Goal: Check status: Check status

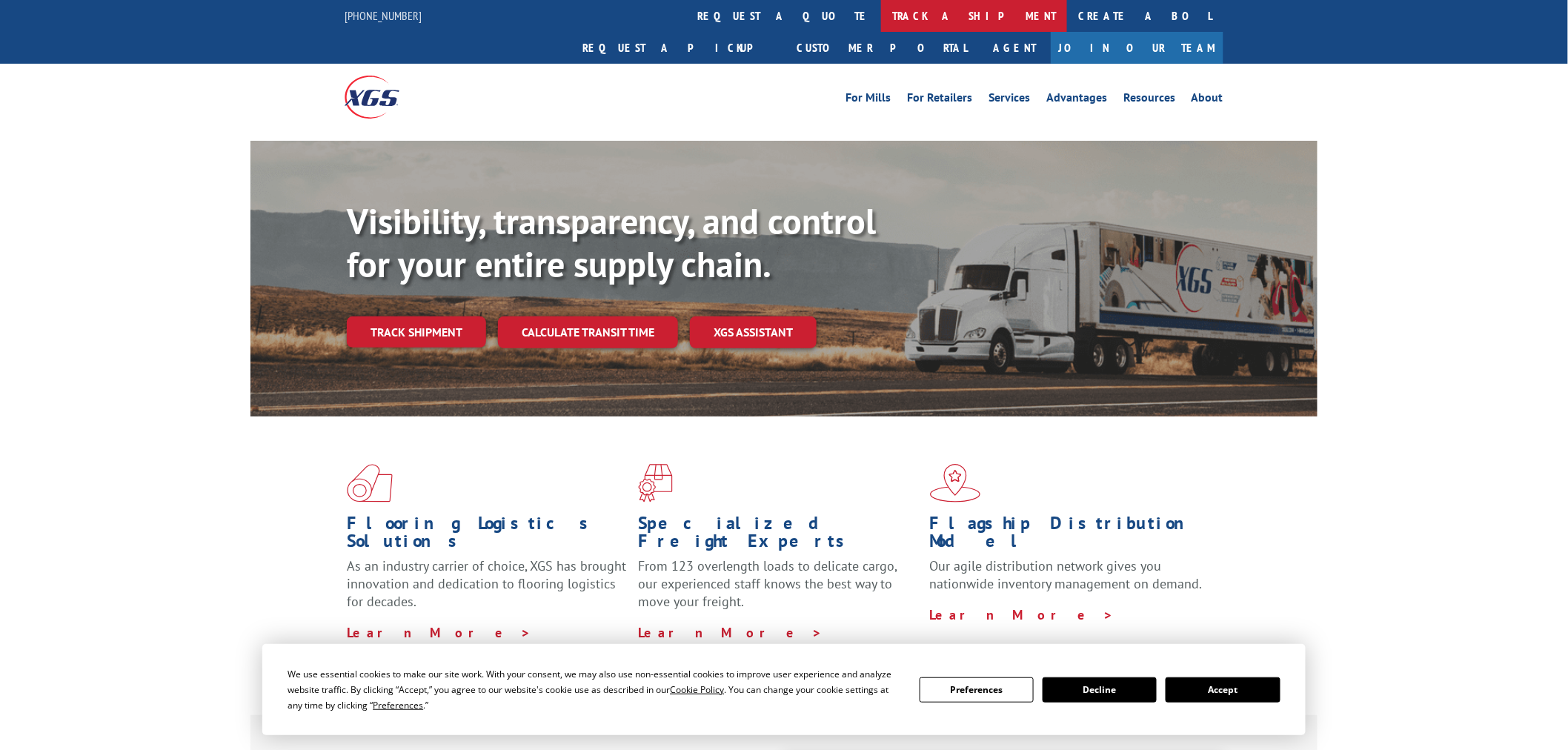
click at [881, 24] on link "track a shipment" at bounding box center [975, 16] width 186 height 32
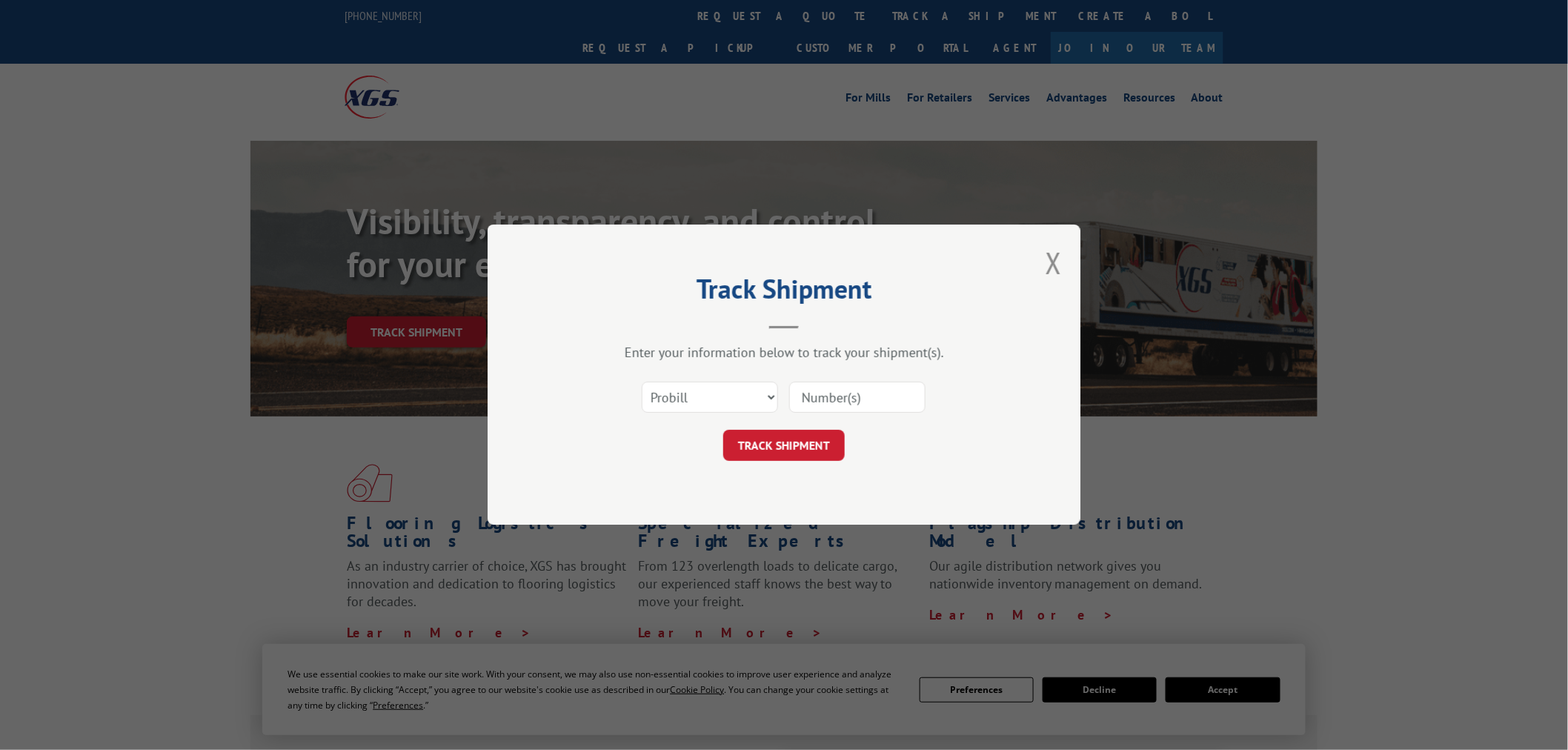
paste input "17516577"
type input "17516577"
click at [797, 459] on button "TRACK SHIPMENT" at bounding box center [784, 446] width 121 height 31
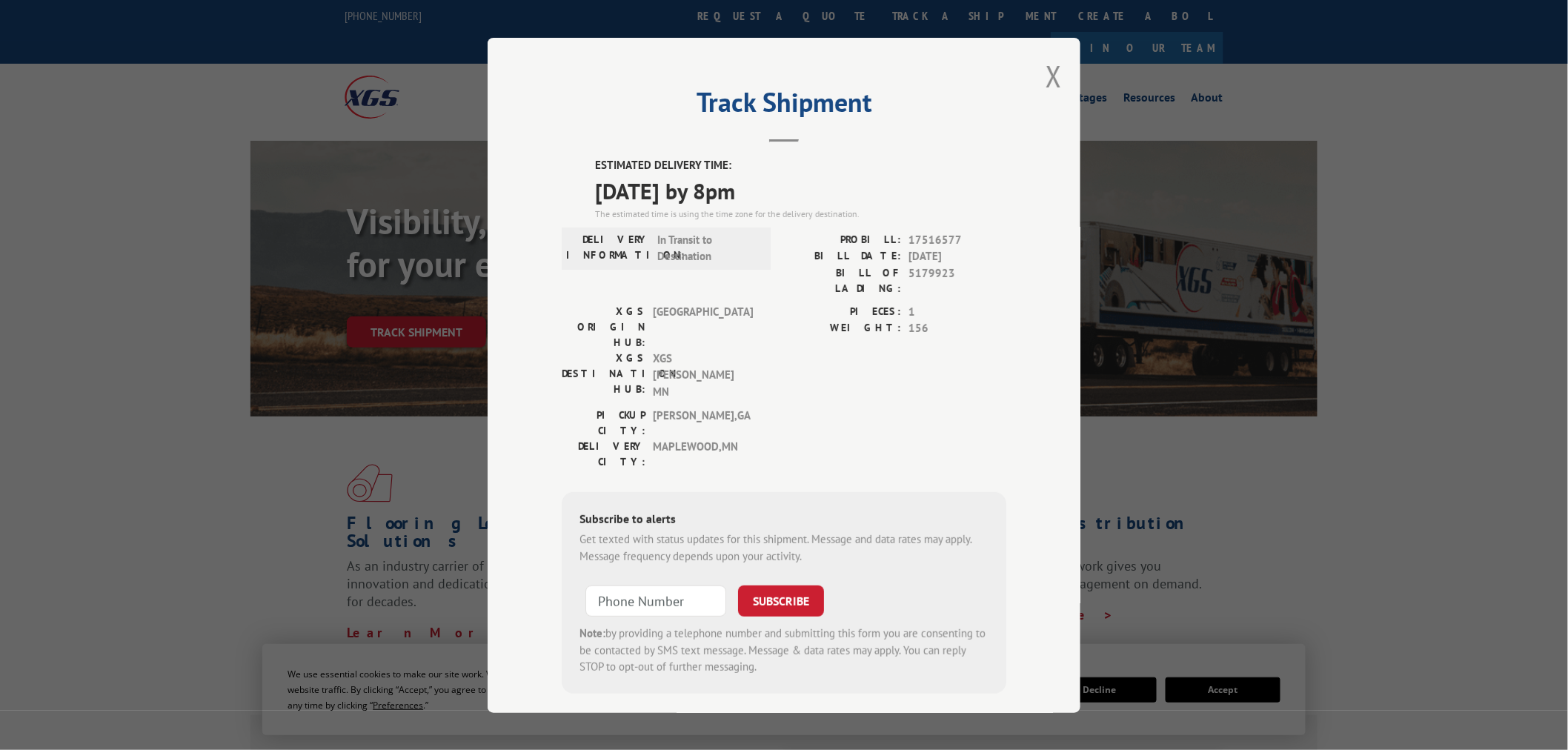
click at [1040, 80] on div "Track Shipment ESTIMATED DELIVERY TIME: [DATE] by 8pm The estimated time is usi…" at bounding box center [784, 375] width 593 height 675
click at [1062, 82] on button "Close modal" at bounding box center [1053, 76] width 16 height 39
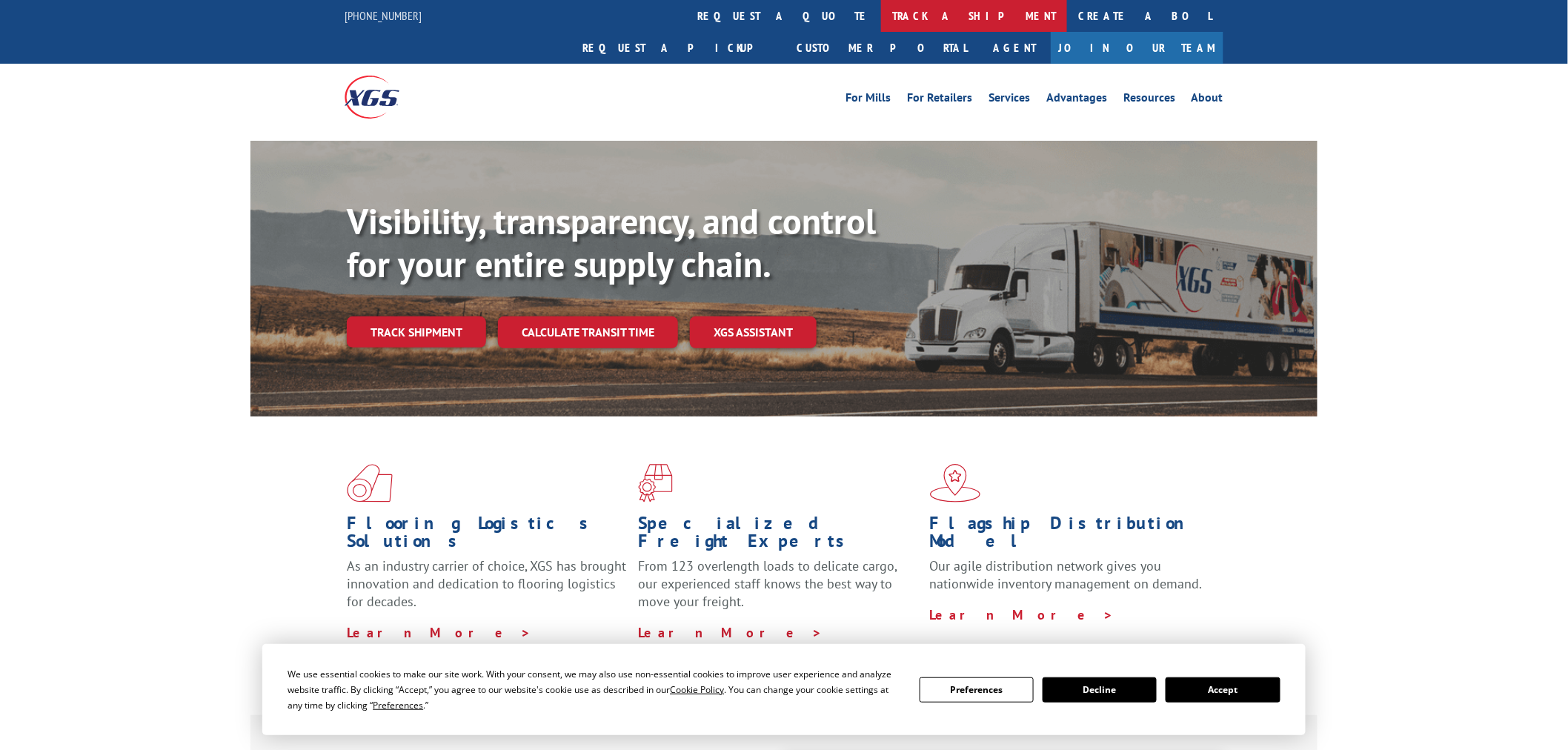
click at [881, 22] on link "track a shipment" at bounding box center [975, 16] width 186 height 32
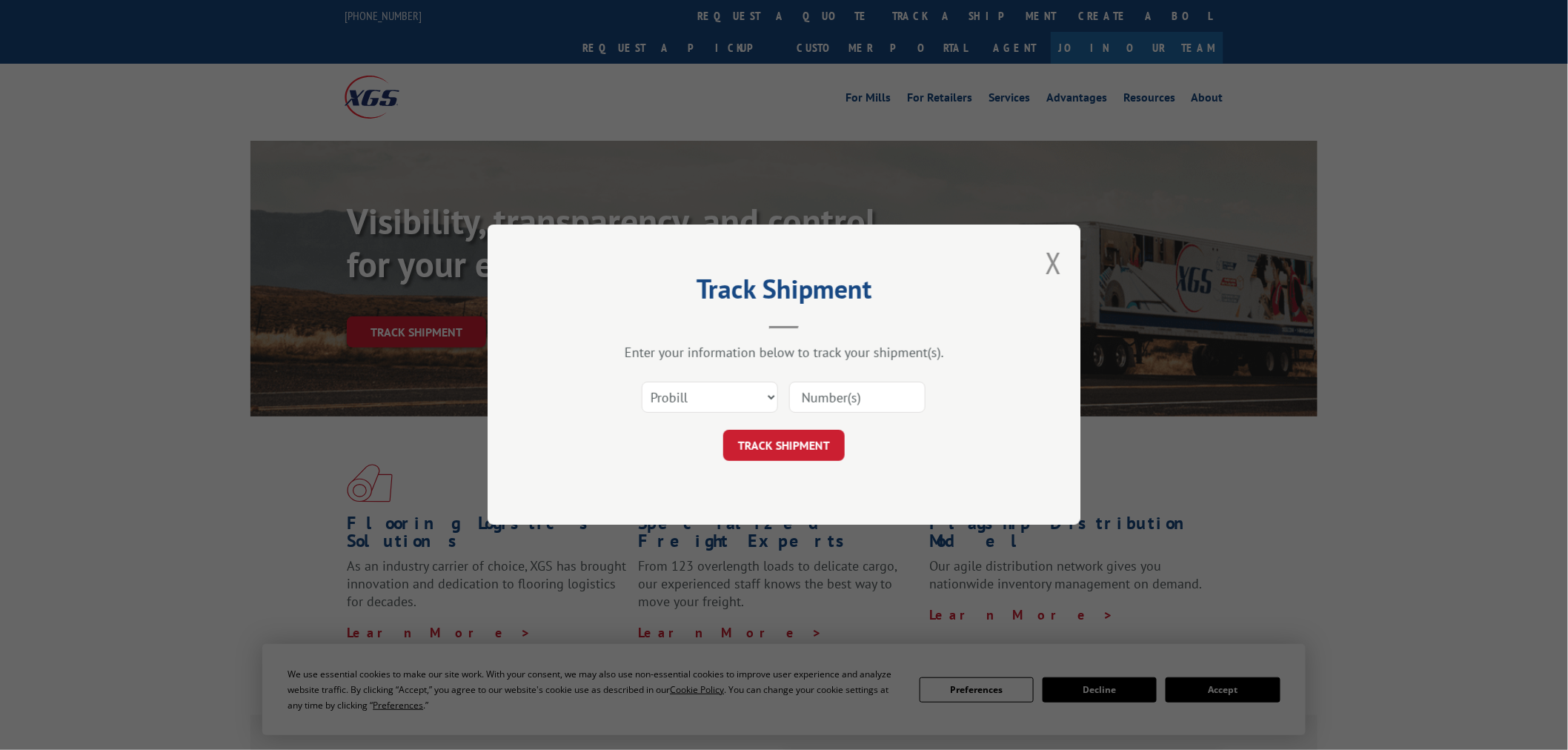
click at [820, 398] on input at bounding box center [857, 398] width 137 height 31
paste input "2402077"
type input "2402077"
click at [760, 408] on select "Select category... Probill BOL PO" at bounding box center [710, 398] width 137 height 31
select select "bol"
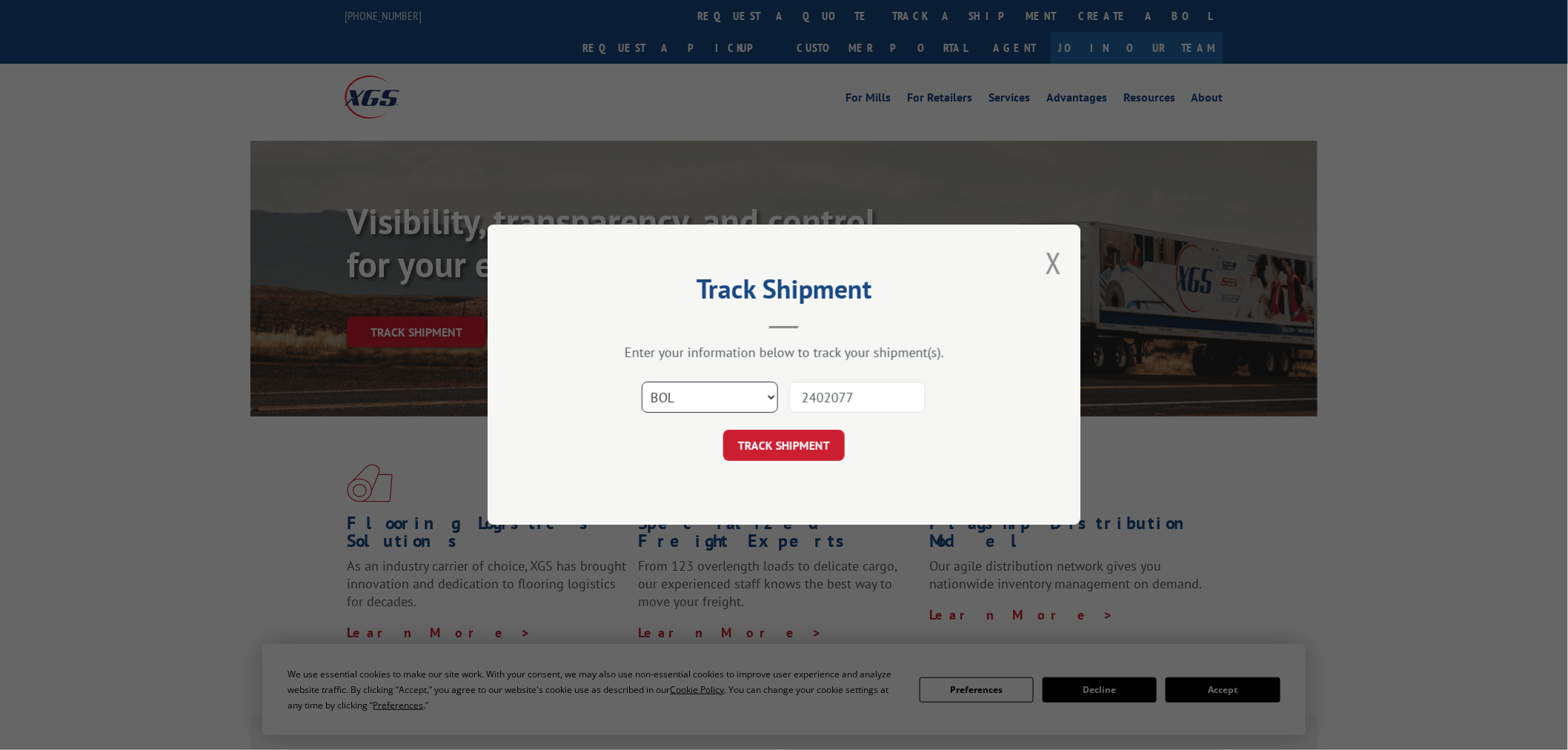
click at [642, 383] on select "Select category... Probill BOL PO" at bounding box center [710, 398] width 137 height 31
click at [773, 441] on button "TRACK SHIPMENT" at bounding box center [784, 446] width 121 height 31
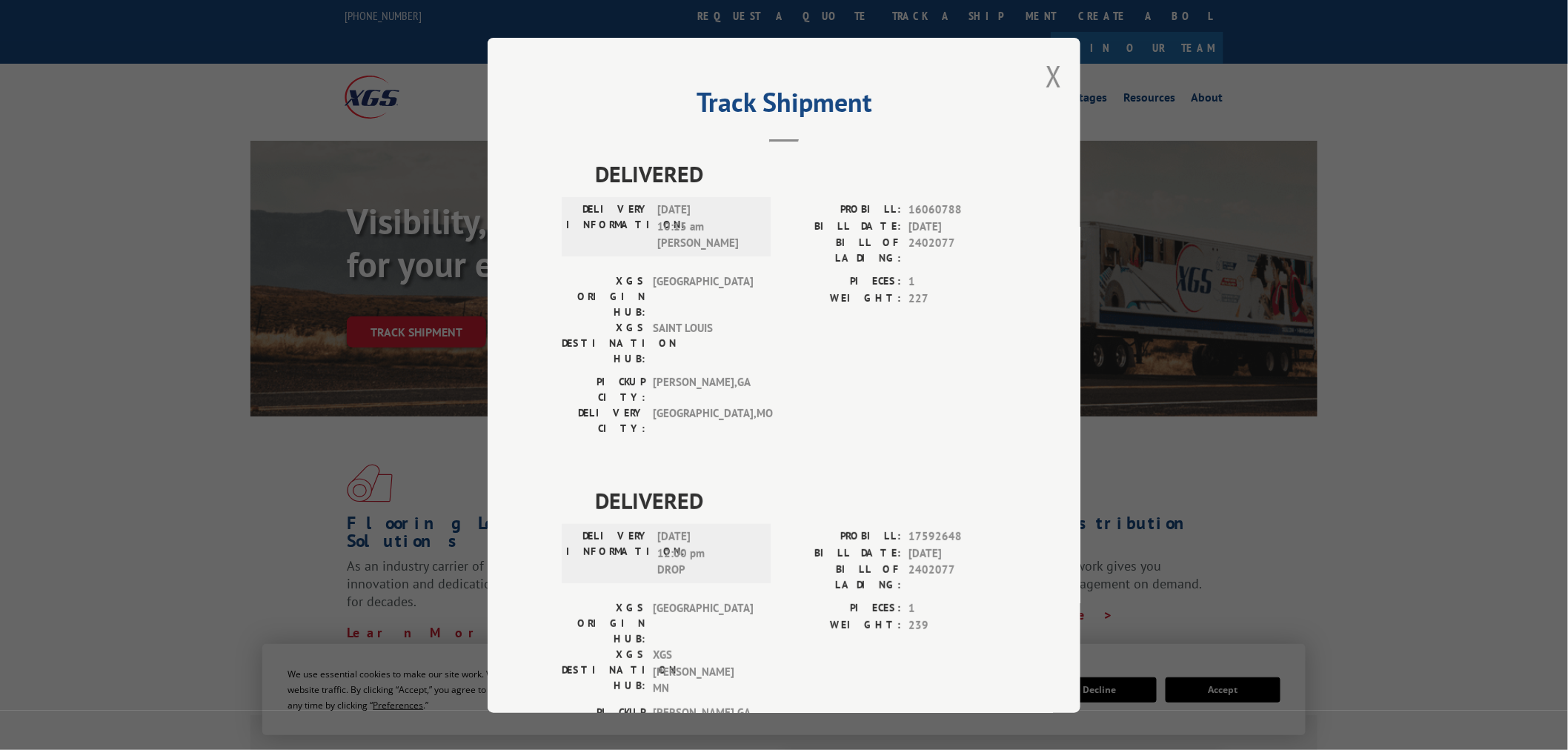
click at [1072, 79] on div "Track Shipment DELIVERED DELIVERY INFORMATION: [DATE] 10:15 am [PERSON_NAME] PR…" at bounding box center [784, 375] width 593 height 675
drag, startPoint x: 1065, startPoint y: 82, endPoint x: 1038, endPoint y: 86, distance: 27.3
click at [1061, 83] on div "Track Shipment DELIVERED DELIVERY INFORMATION: [DATE] 10:15 am [PERSON_NAME] PR…" at bounding box center [784, 375] width 593 height 675
click at [1052, 70] on button "Close modal" at bounding box center [1053, 76] width 16 height 39
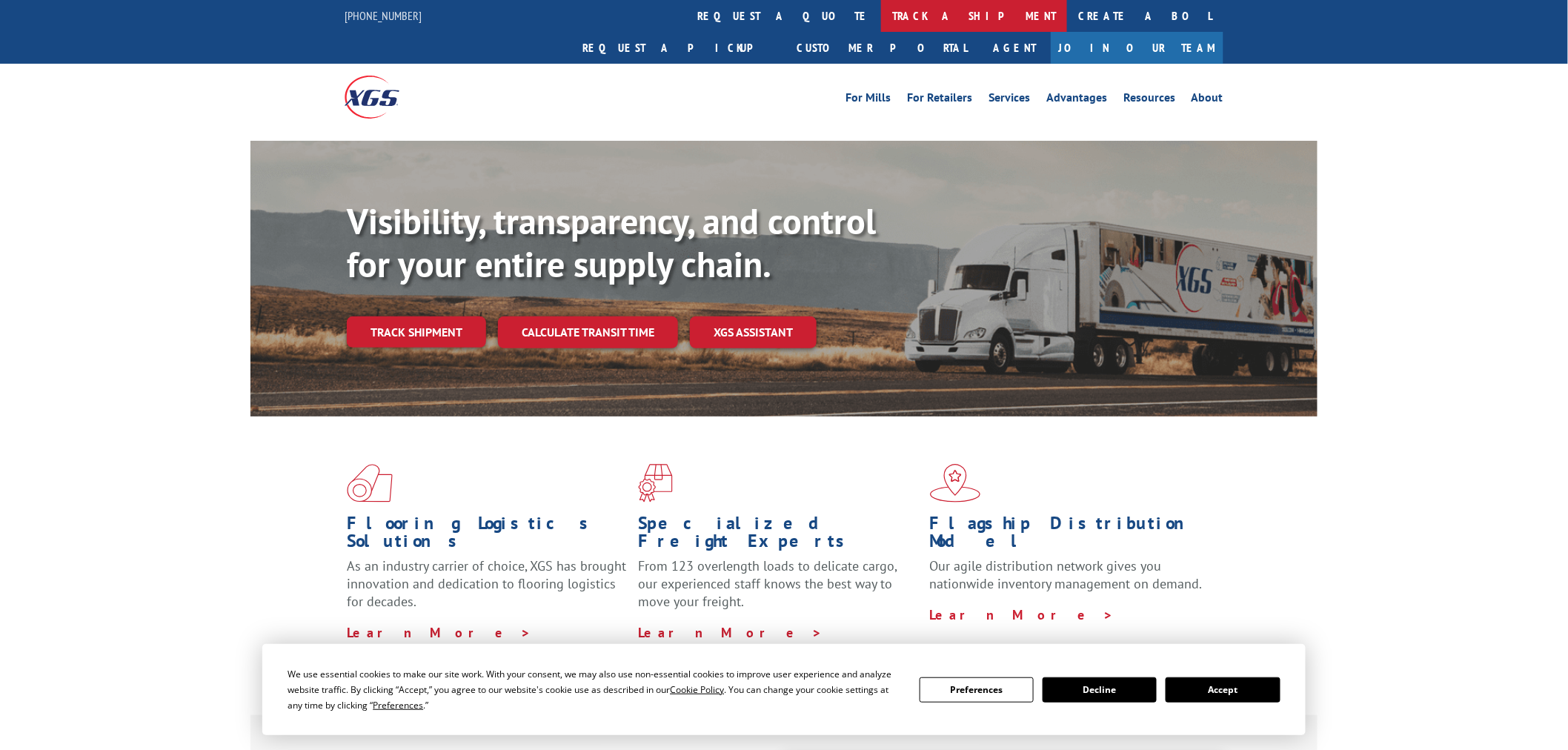
click at [881, 24] on link "track a shipment" at bounding box center [975, 16] width 186 height 32
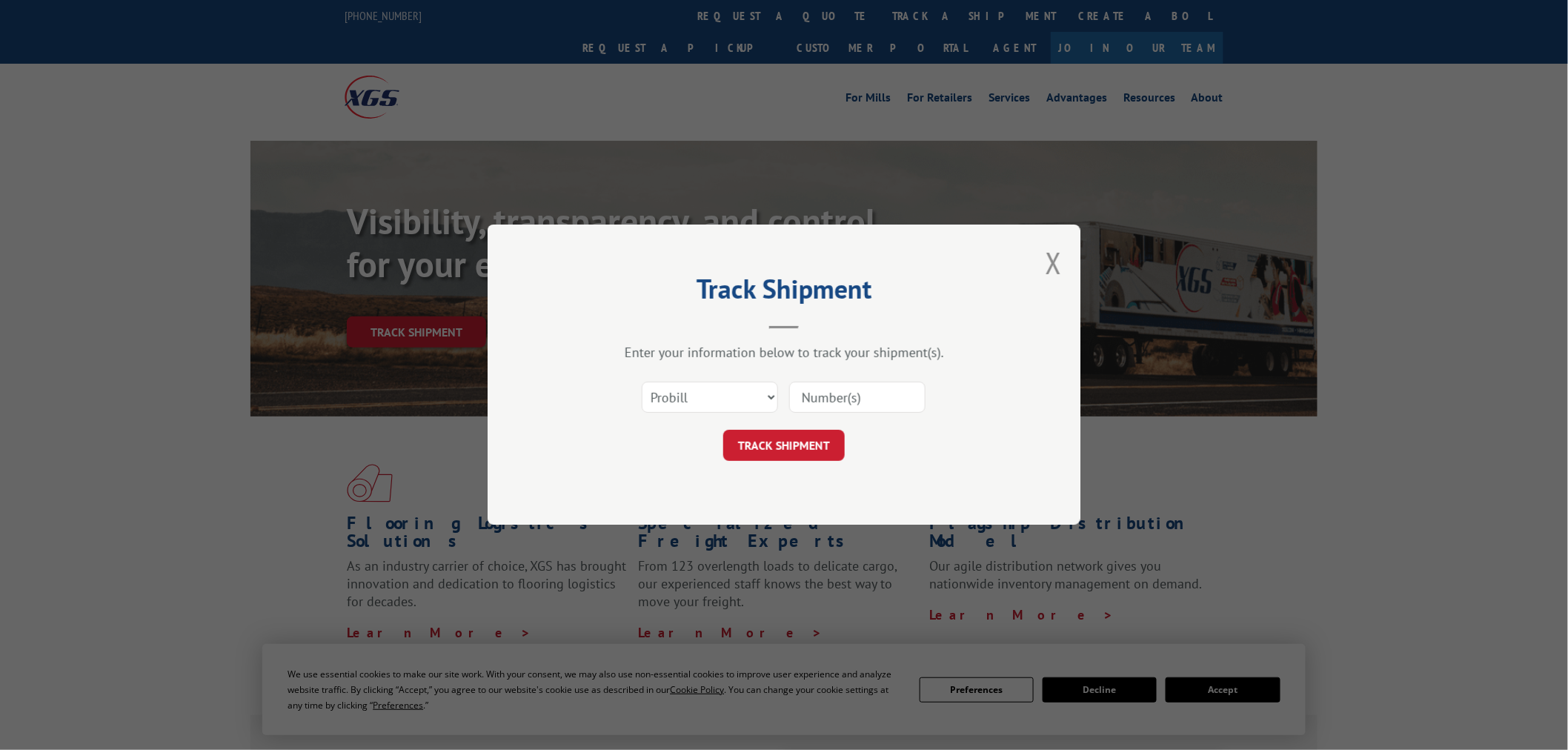
click at [860, 394] on input at bounding box center [857, 398] width 137 height 31
paste input "17469209"
type input "17469209"
click at [801, 435] on button "TRACK SHIPMENT" at bounding box center [784, 446] width 121 height 31
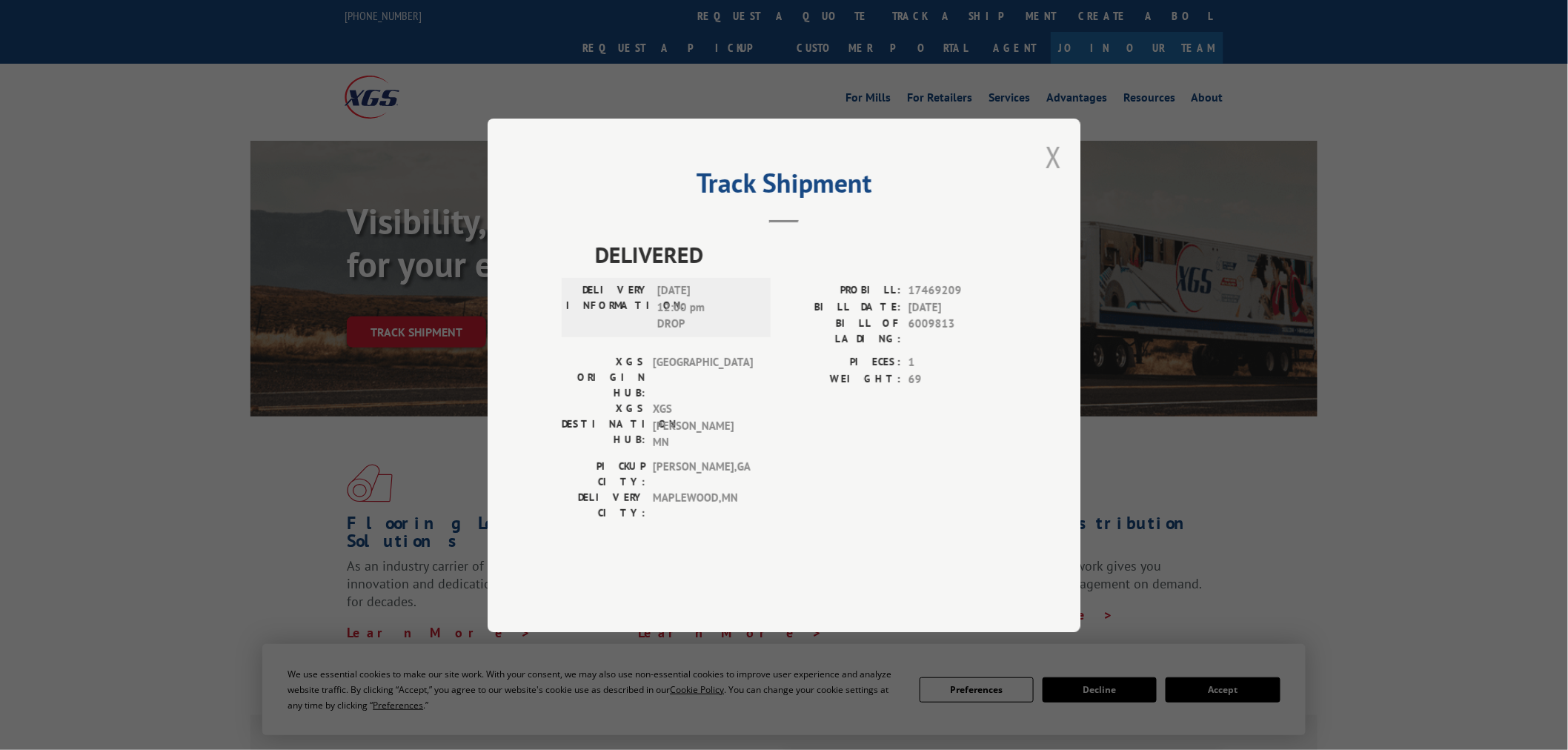
click at [1055, 176] on button "Close modal" at bounding box center [1053, 156] width 16 height 39
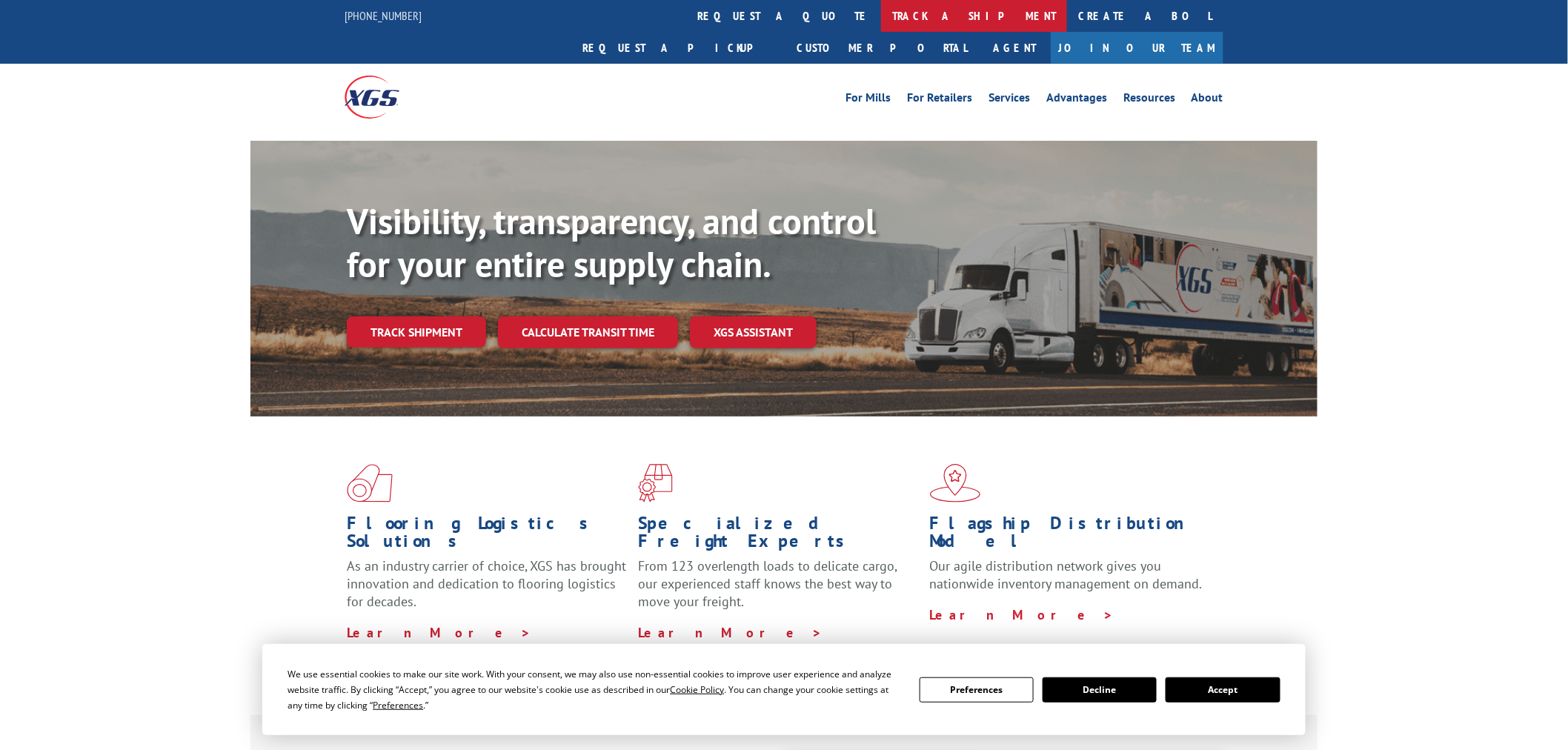
click at [881, 23] on link "track a shipment" at bounding box center [975, 16] width 186 height 32
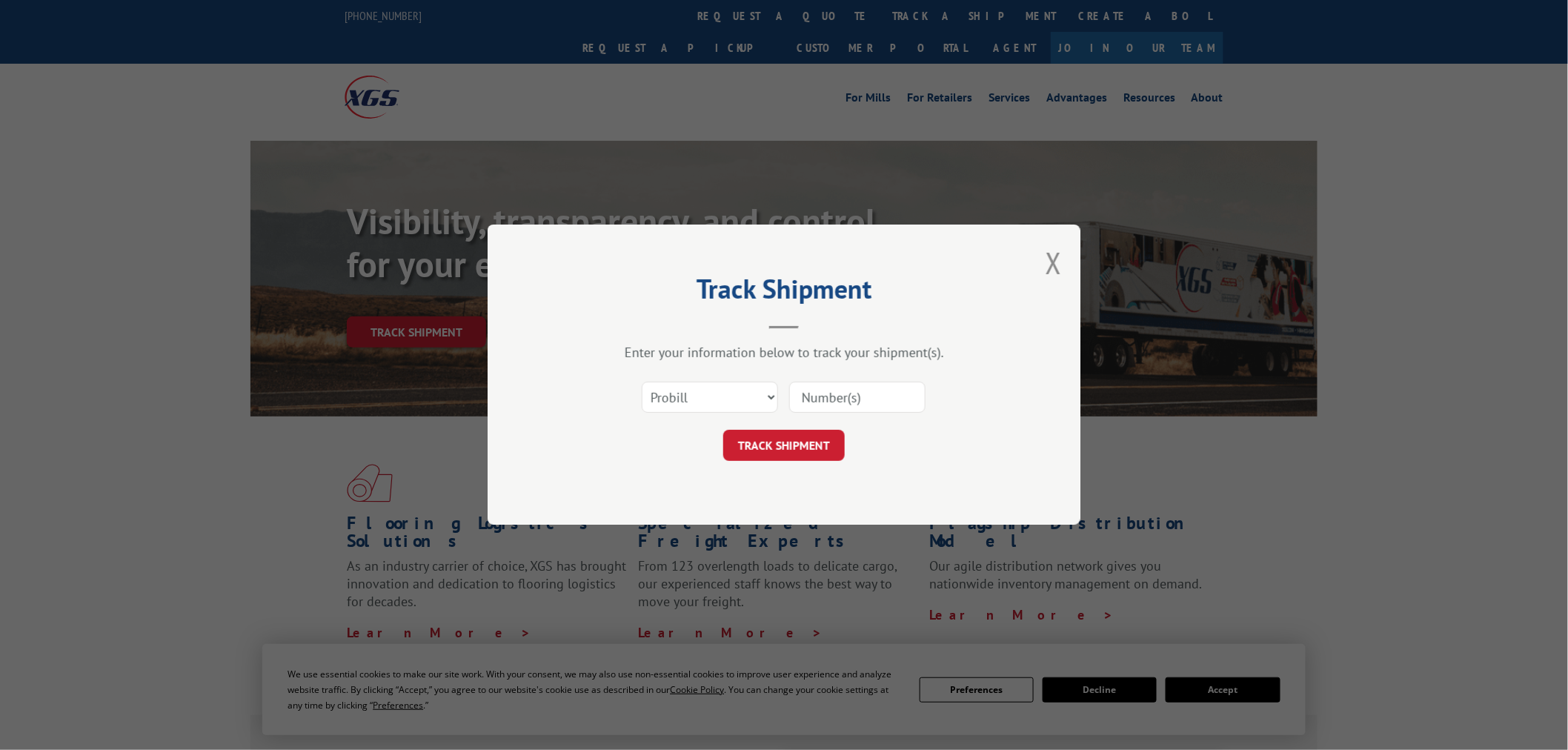
click at [883, 404] on input at bounding box center [857, 398] width 137 height 31
paste input "17468969"
type input "17468969"
drag, startPoint x: 800, startPoint y: 454, endPoint x: 567, endPoint y: 8, distance: 503.2
click at [798, 431] on button "TRACK SHIPMENT" at bounding box center [784, 446] width 121 height 31
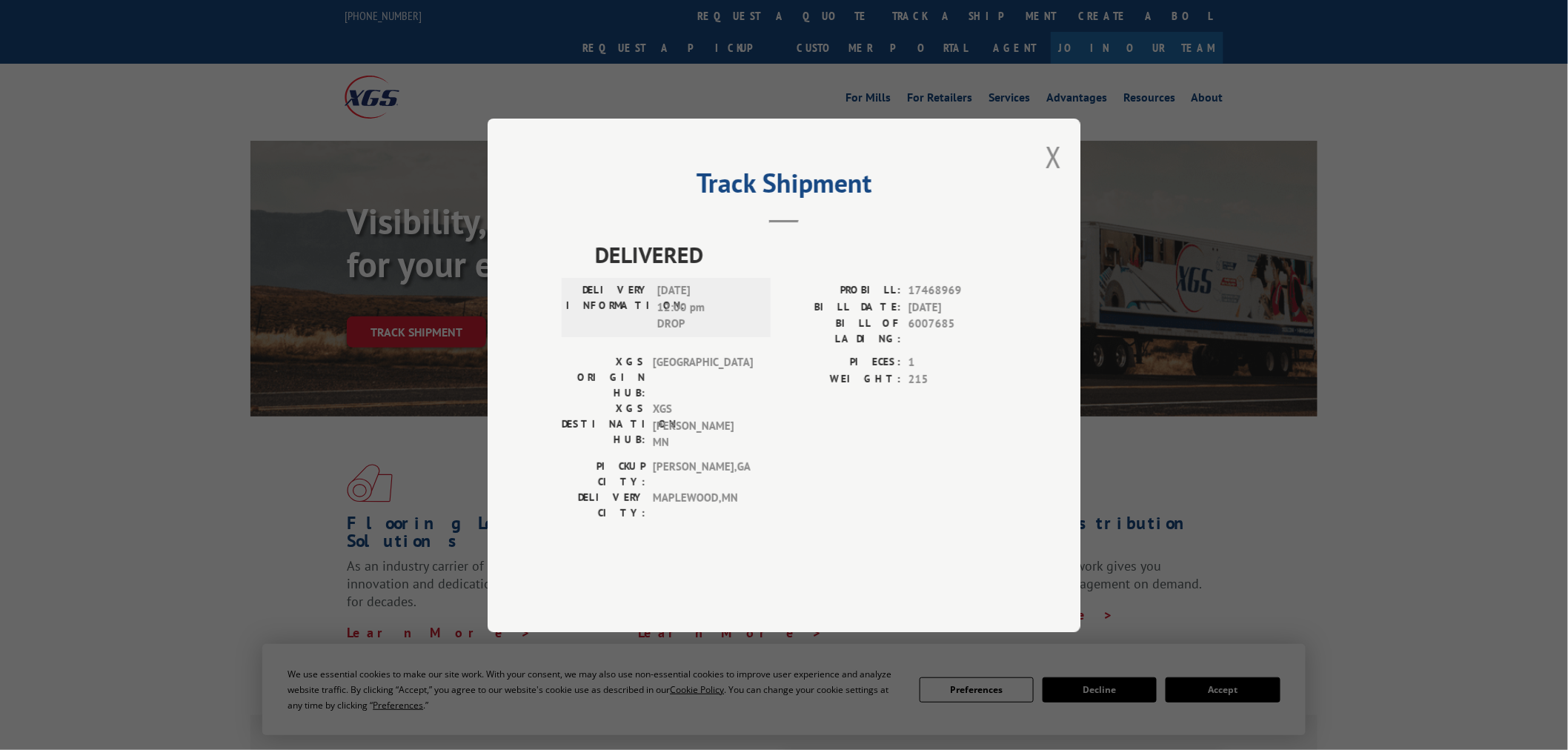
click at [1039, 186] on div "Track Shipment DELIVERED DELIVERY INFORMATION: [DATE] 12:00 pm DROP PROBILL: 17…" at bounding box center [784, 375] width 593 height 513
click at [1052, 176] on button "Close modal" at bounding box center [1053, 156] width 16 height 39
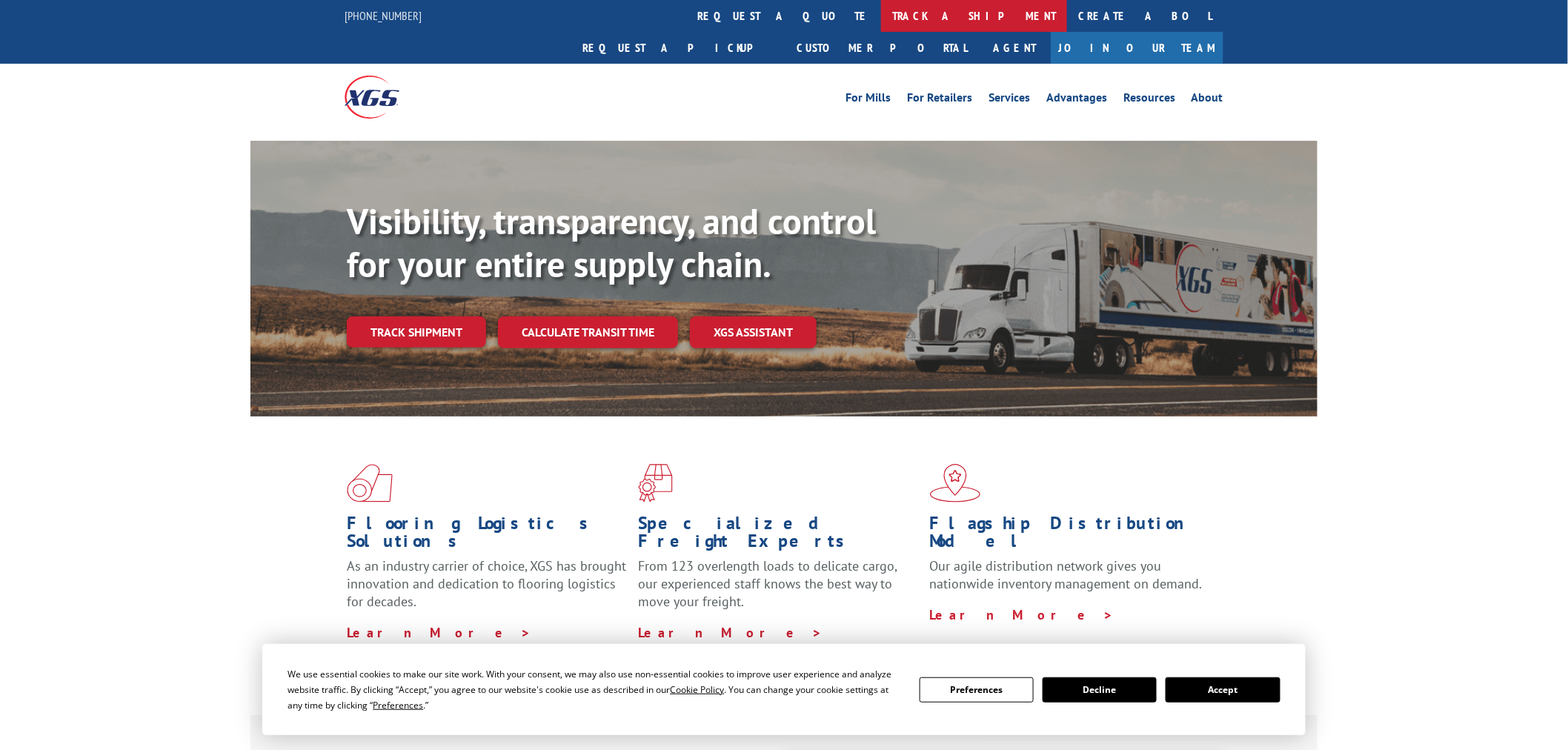
click at [881, 24] on link "track a shipment" at bounding box center [975, 16] width 186 height 32
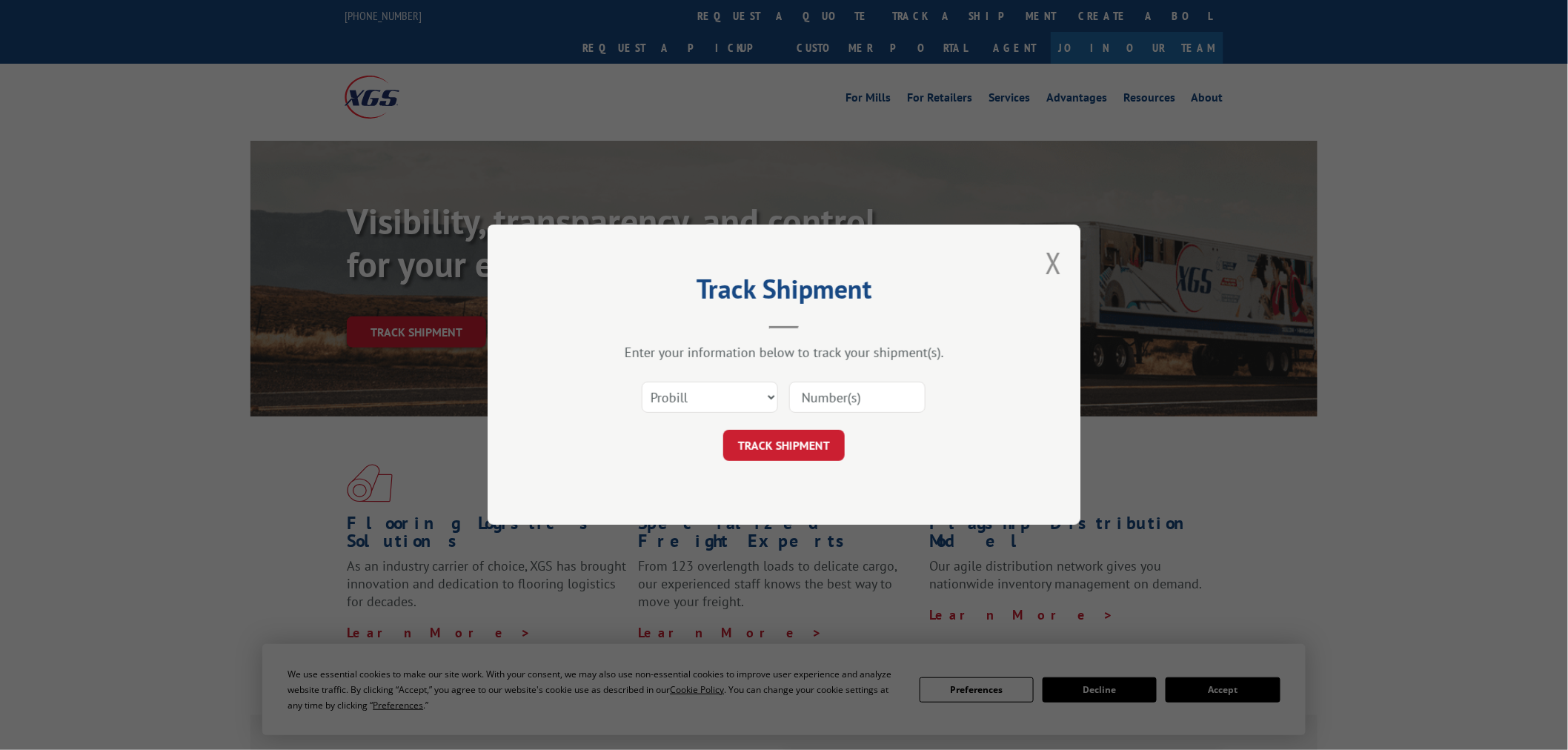
drag, startPoint x: 834, startPoint y: 402, endPoint x: 816, endPoint y: 424, distance: 28.4
click at [834, 402] on input at bounding box center [857, 398] width 137 height 31
paste input "17259265"
type input "17259265"
click at [809, 434] on button "TRACK SHIPMENT" at bounding box center [784, 446] width 121 height 31
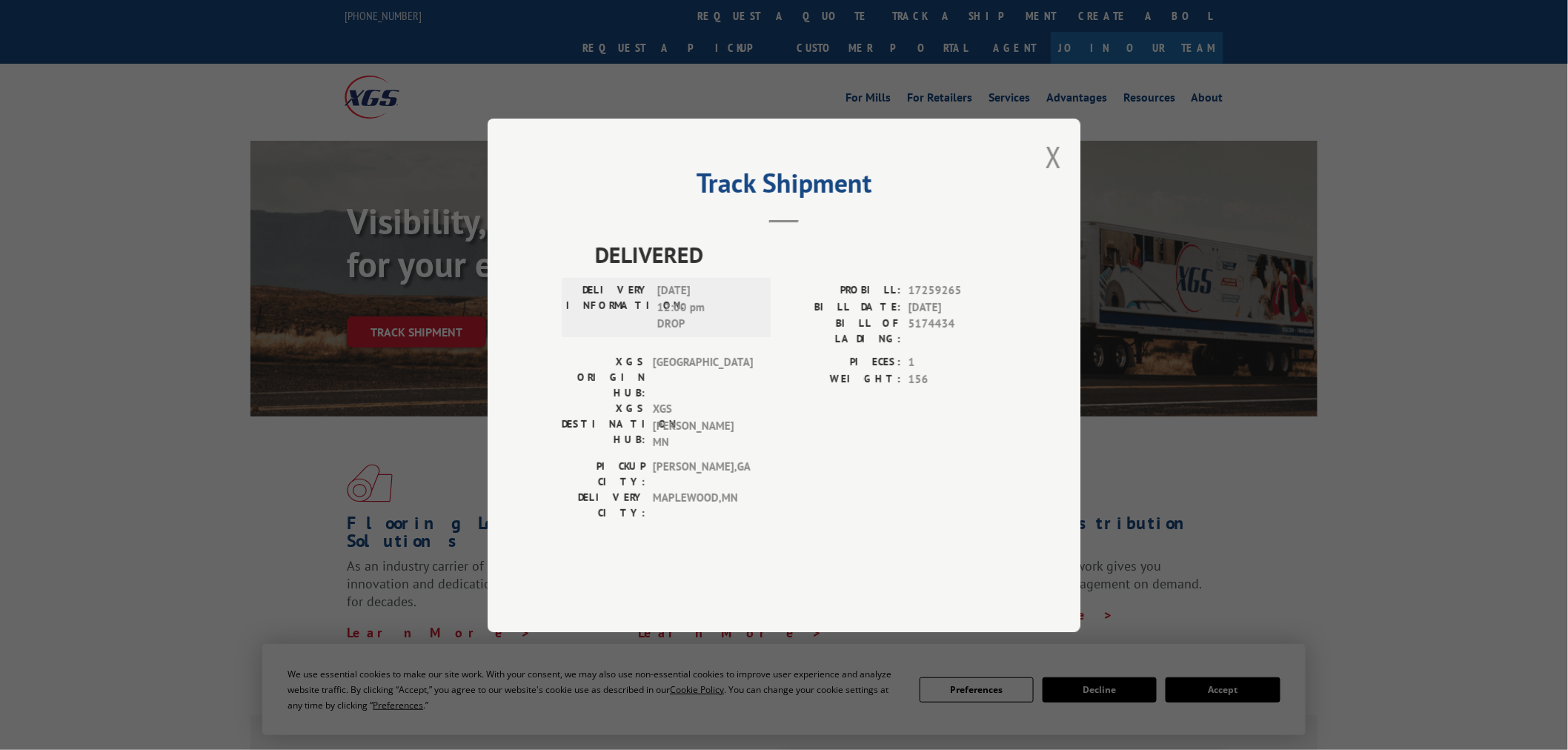
click at [1036, 208] on div "Track Shipment DELIVERED DELIVERY INFORMATION: [DATE] 12:00 pm DROP PROBILL: 17…" at bounding box center [784, 375] width 593 height 513
click at [1060, 176] on button "Close modal" at bounding box center [1053, 156] width 16 height 39
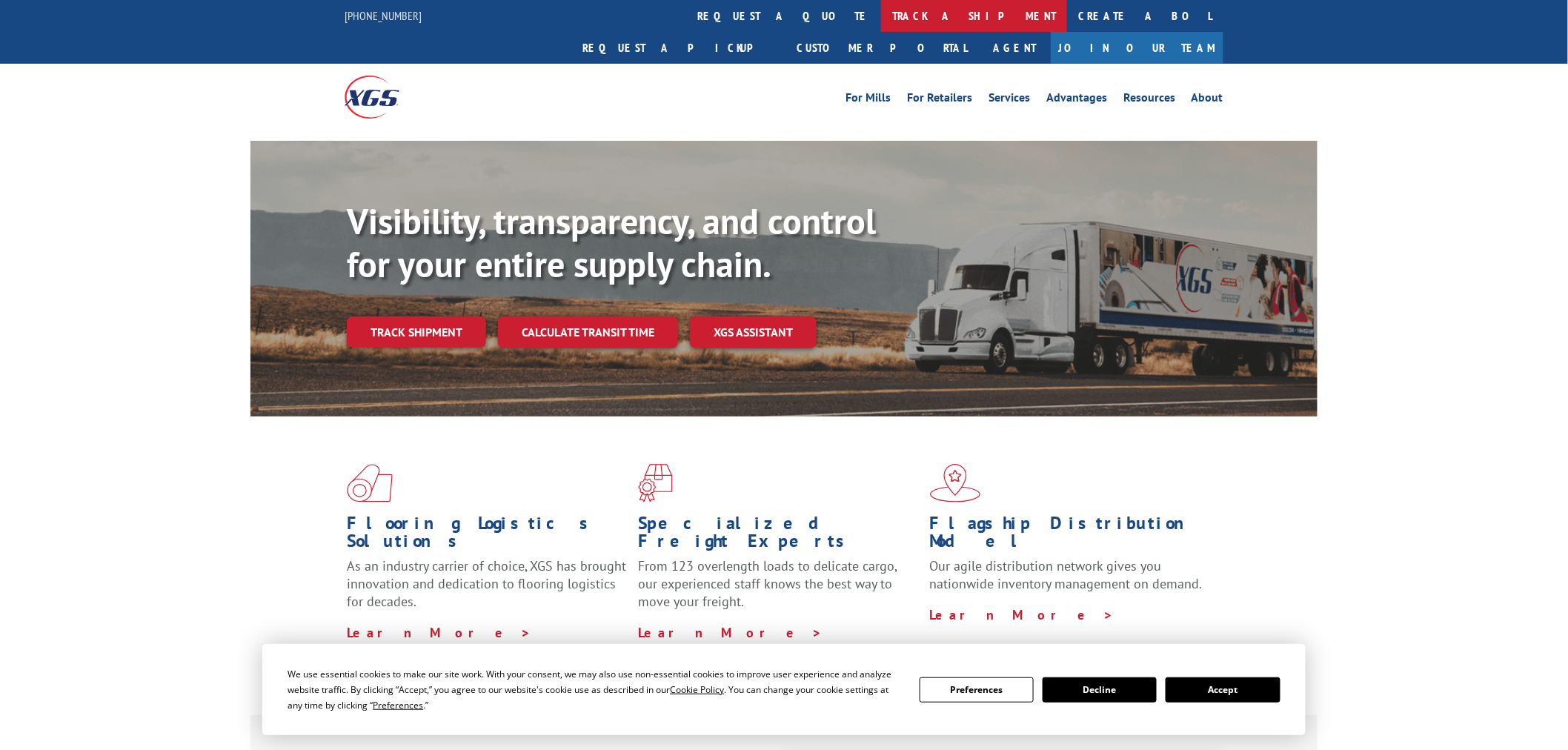
click at [881, 17] on link "track a shipment" at bounding box center [975, 16] width 186 height 32
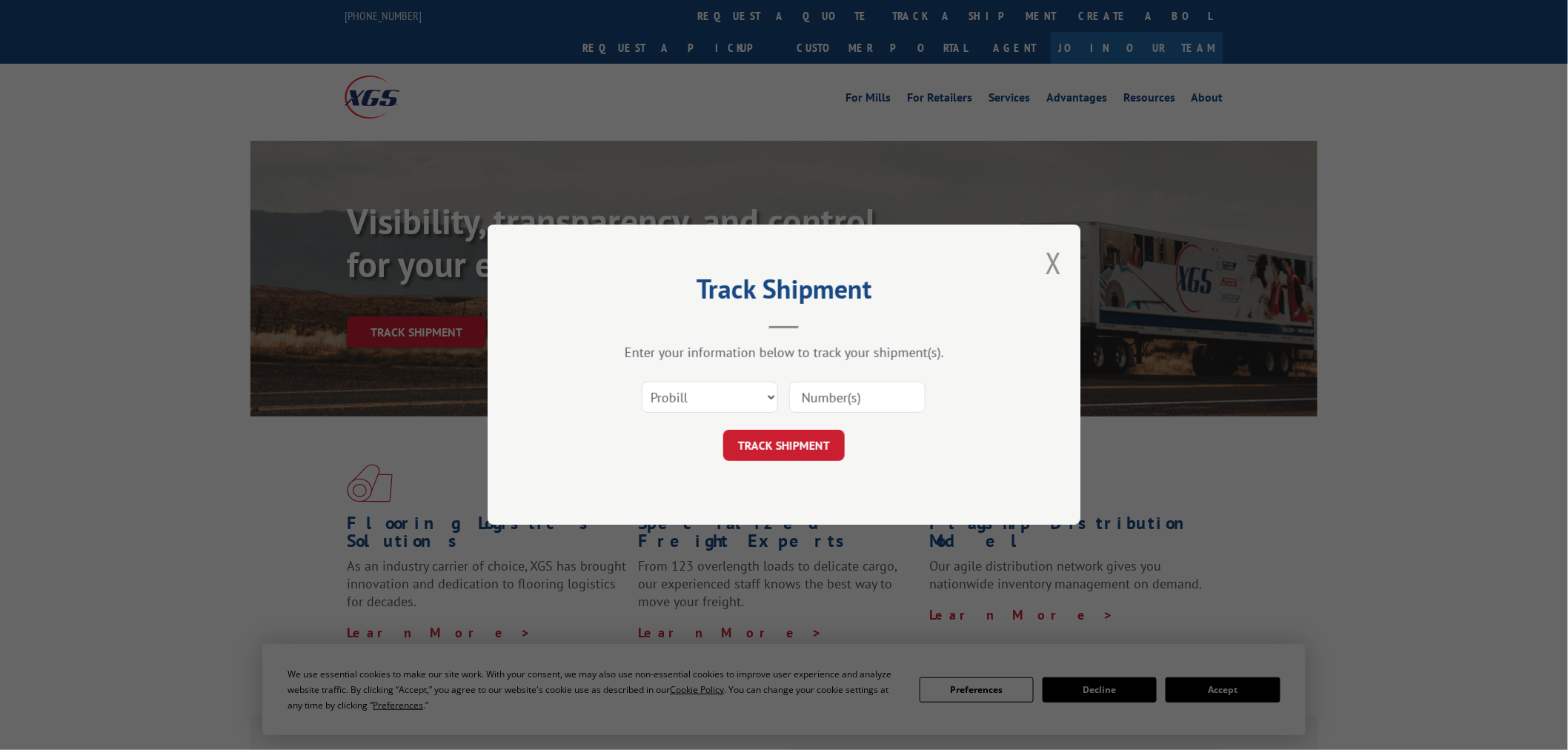
click at [865, 405] on input at bounding box center [857, 398] width 137 height 31
paste input "17469944"
type input "17469944"
click at [797, 440] on button "TRACK SHIPMENT" at bounding box center [784, 446] width 121 height 31
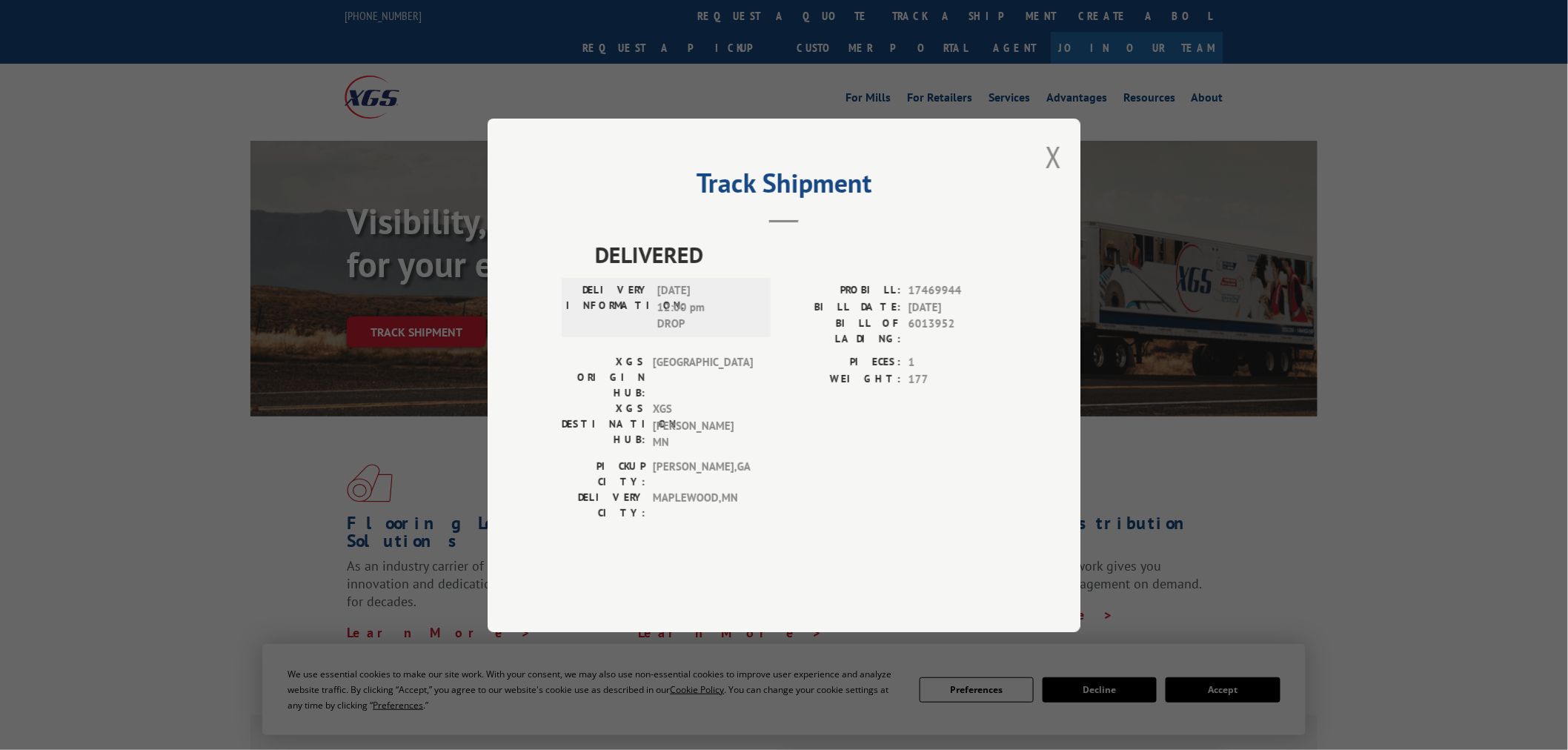
click at [1049, 176] on button "Close modal" at bounding box center [1053, 156] width 16 height 39
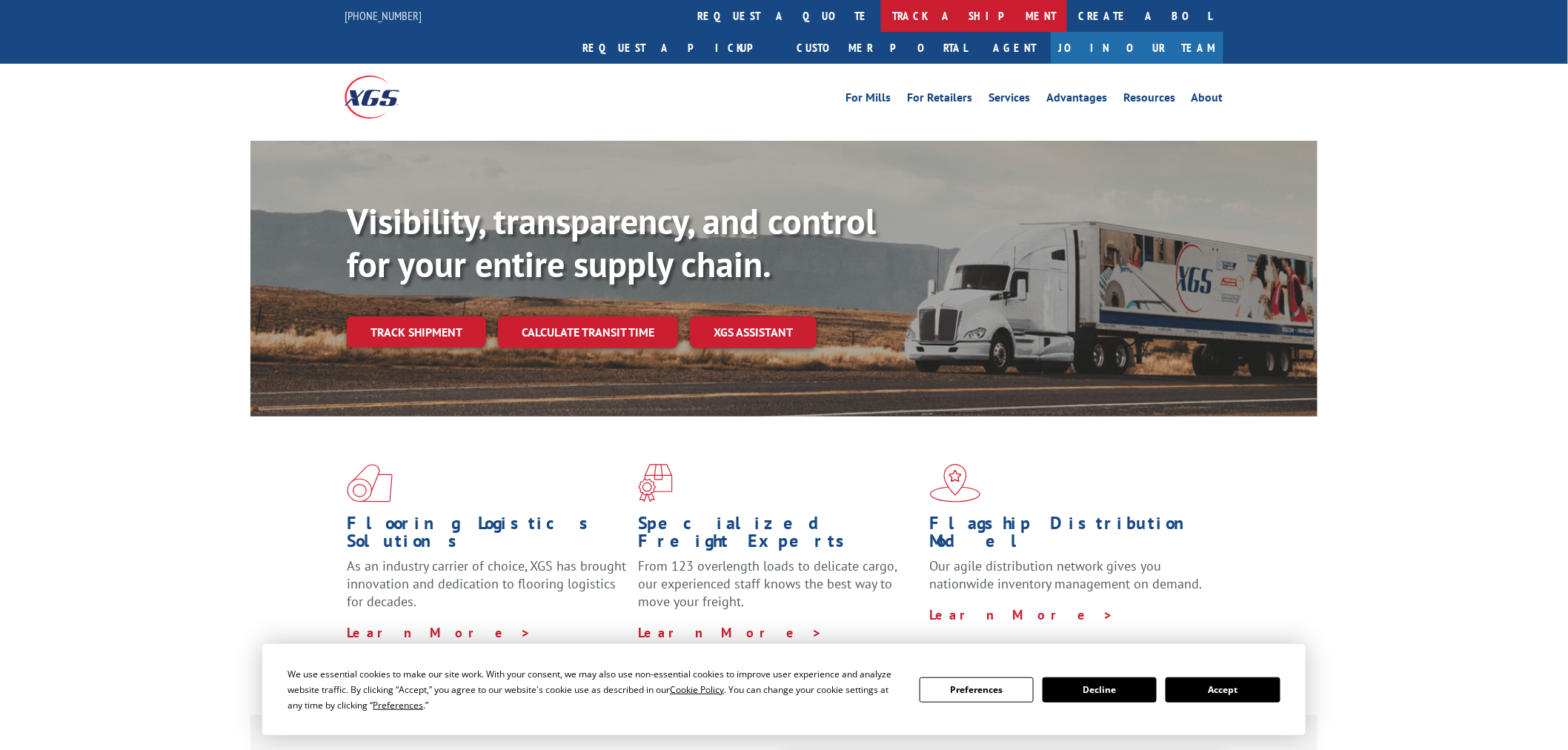
click at [881, 9] on link "track a shipment" at bounding box center [975, 16] width 186 height 32
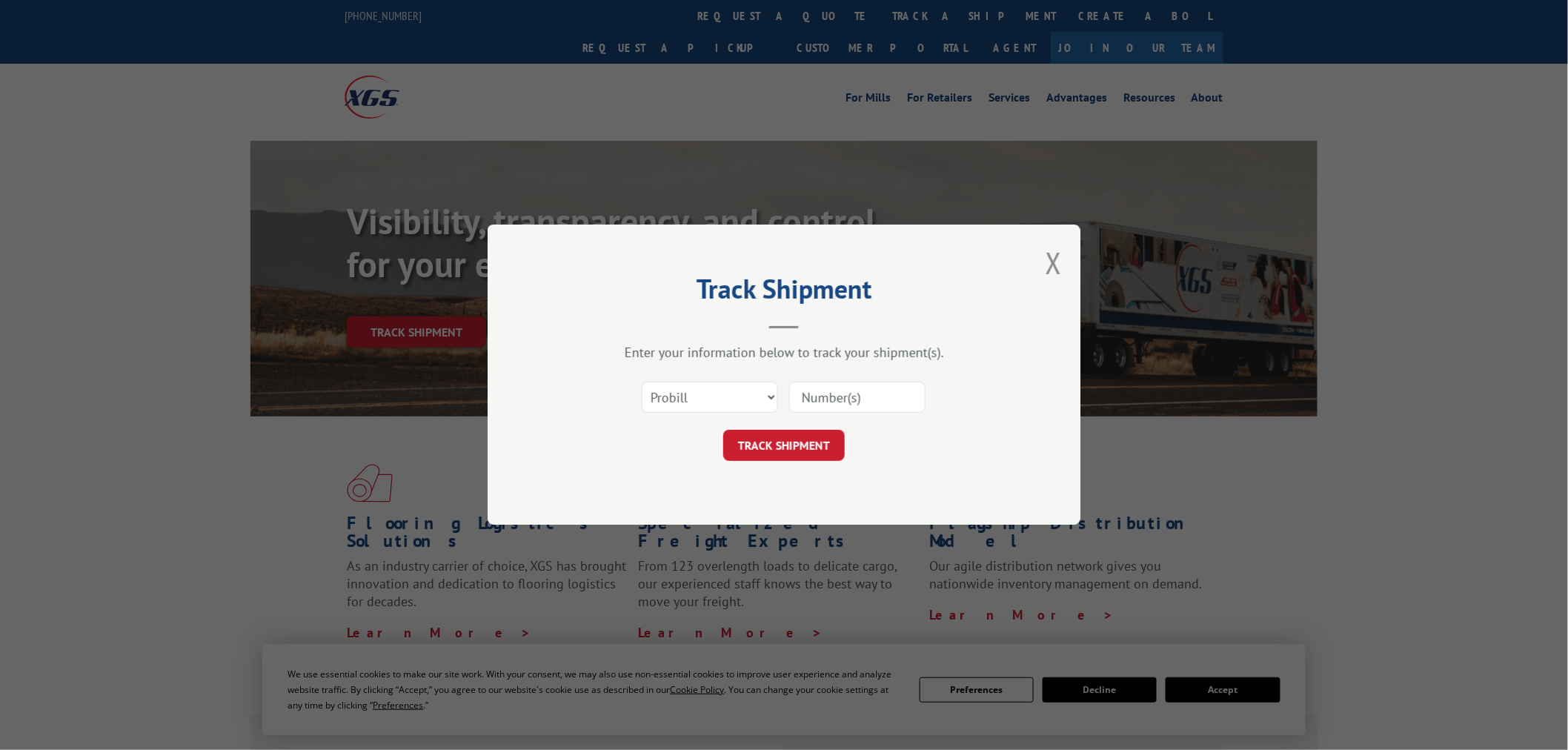
click at [862, 383] on input at bounding box center [857, 398] width 137 height 31
paste input "17469945"
type input "17469945"
click at [820, 435] on button "TRACK SHIPMENT" at bounding box center [784, 446] width 121 height 31
